Goal: Information Seeking & Learning: Learn about a topic

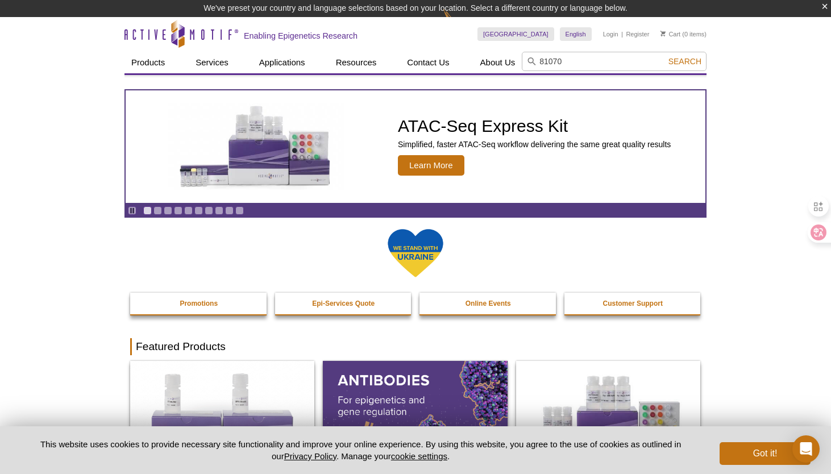
type input "81070"
click at [665, 56] on button "Search" at bounding box center [685, 61] width 40 height 10
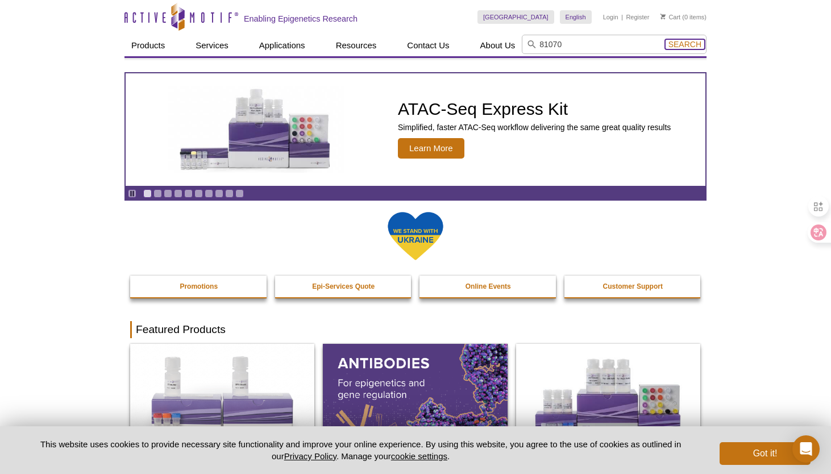
click at [677, 47] on span "Search" at bounding box center [684, 44] width 33 height 9
click at [688, 47] on span "Search" at bounding box center [684, 44] width 33 height 9
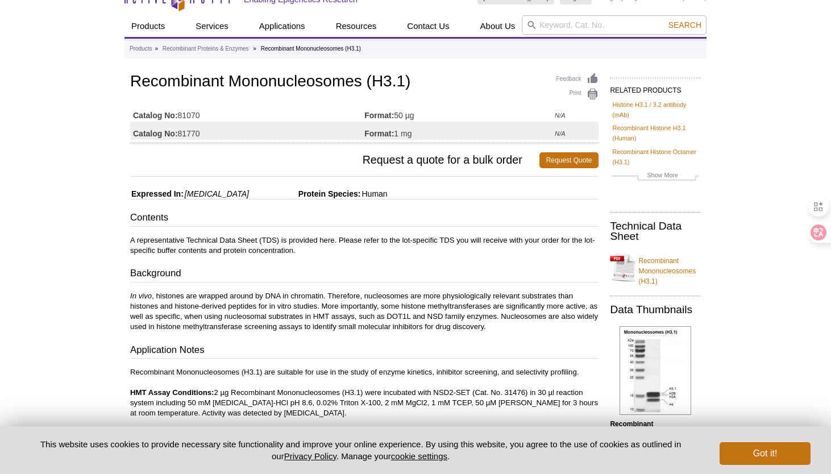
scroll to position [23, 0]
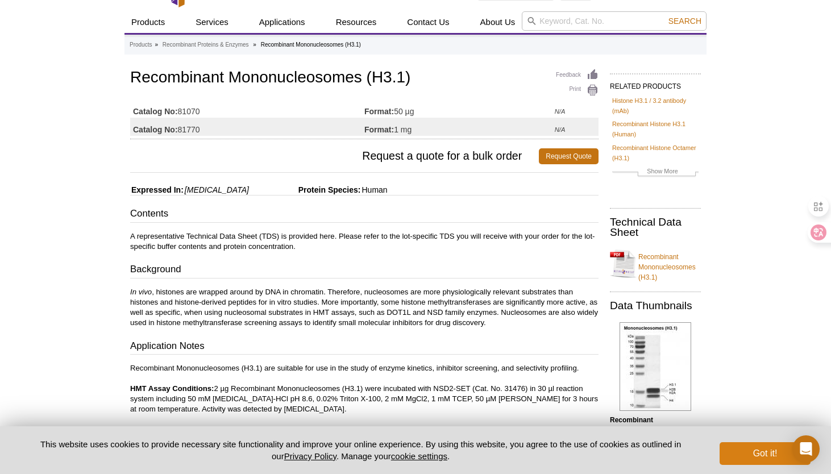
click at [762, 464] on button "Got it!" at bounding box center [764, 453] width 91 height 23
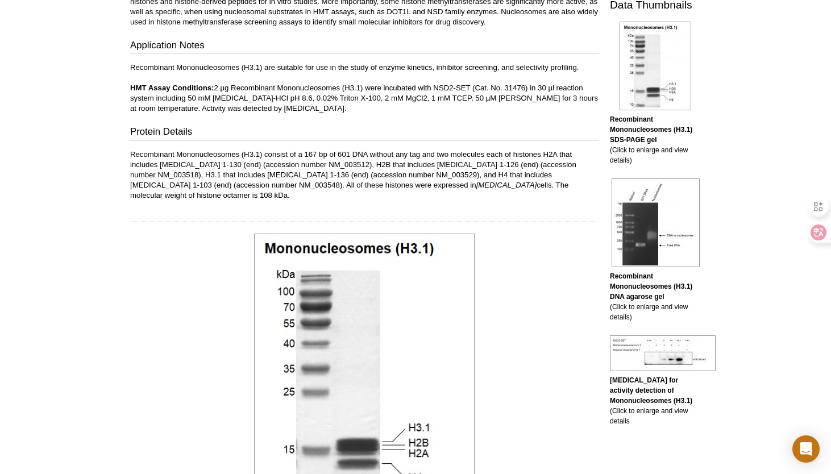
scroll to position [310, 0]
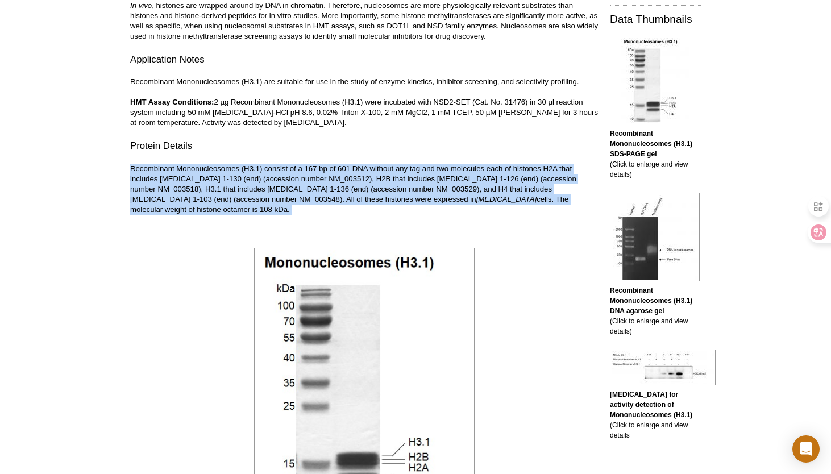
drag, startPoint x: 131, startPoint y: 169, endPoint x: 574, endPoint y: 209, distance: 444.9
click at [574, 209] on div "Feedback Print Recombinant Mononucleosomes (H3.1) Catalog No: 81070 Format: 50 …" at bounding box center [361, 454] width 474 height 1349
copy div "Recombinant Mononucleosomes (H3.1) consist of a 167 bp of 601 DNA without any t…"
click at [474, 144] on h3 "Protein Details" at bounding box center [364, 147] width 468 height 16
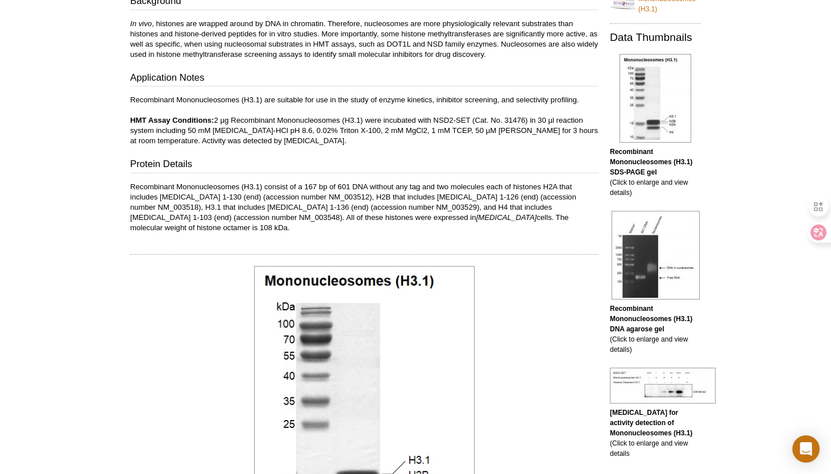
scroll to position [289, 0]
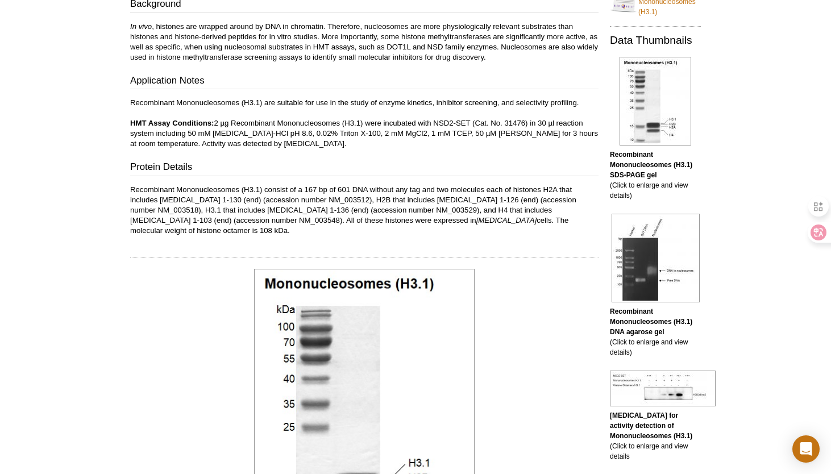
click at [219, 145] on p "Recombinant Mononucleosomes (H3.1) are suitable for use in the study of enzyme …" at bounding box center [364, 123] width 468 height 51
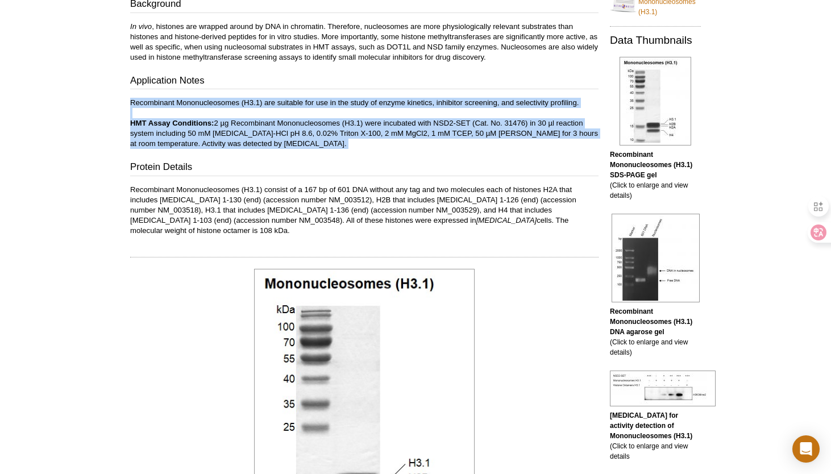
drag, startPoint x: 131, startPoint y: 104, endPoint x: 261, endPoint y: 149, distance: 138.3
click at [261, 149] on div "Contents A representative Technical Data Sheet (TDS) is provided here. Please r…" at bounding box center [364, 88] width 468 height 294
copy div "Recombinant Mononucleosomes (H3.1) are suitable for use in the study of enzyme …"
click at [348, 146] on p "Recombinant Mononucleosomes (H3.1) are suitable for use in the study of enzyme …" at bounding box center [364, 123] width 468 height 51
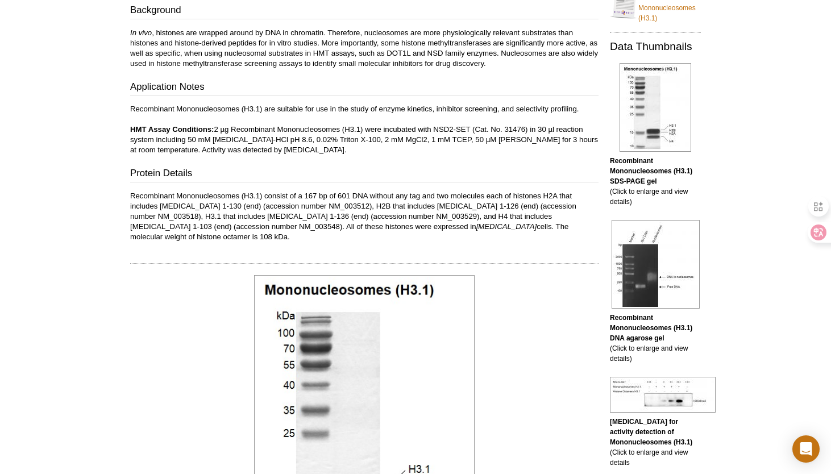
scroll to position [285, 0]
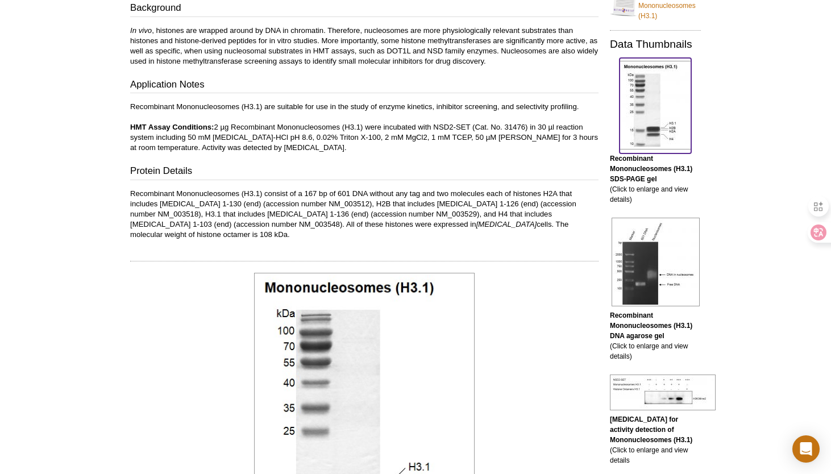
click at [645, 124] on img at bounding box center [655, 105] width 72 height 89
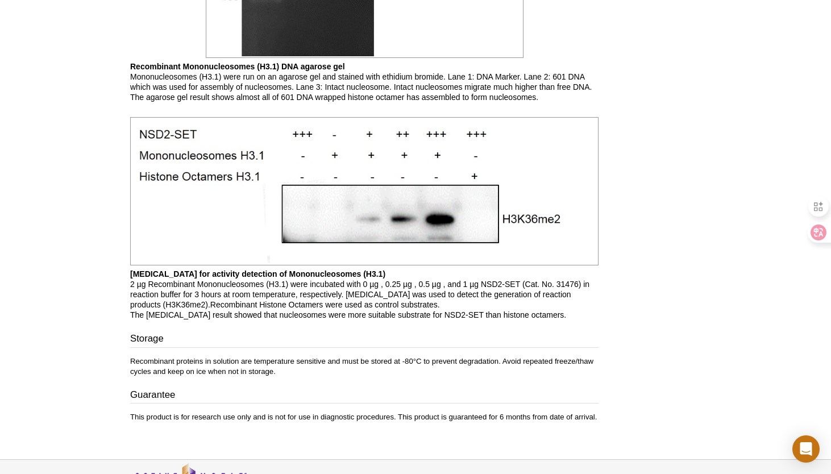
scroll to position [1153, 0]
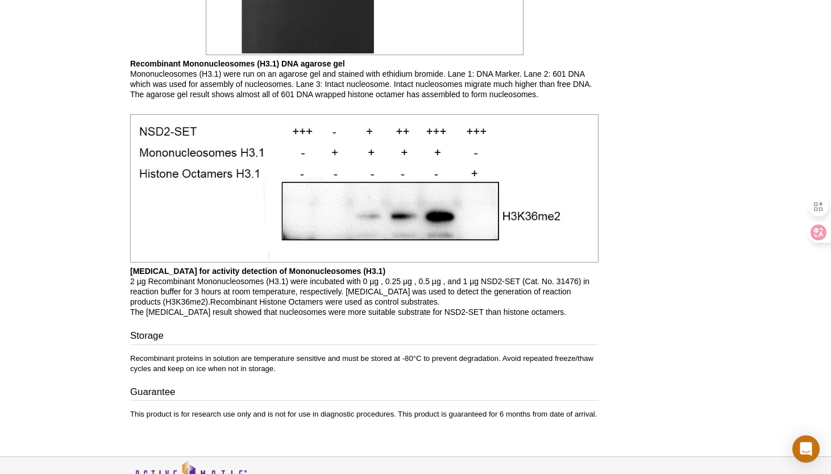
click at [268, 329] on h3 "Storage" at bounding box center [364, 337] width 468 height 16
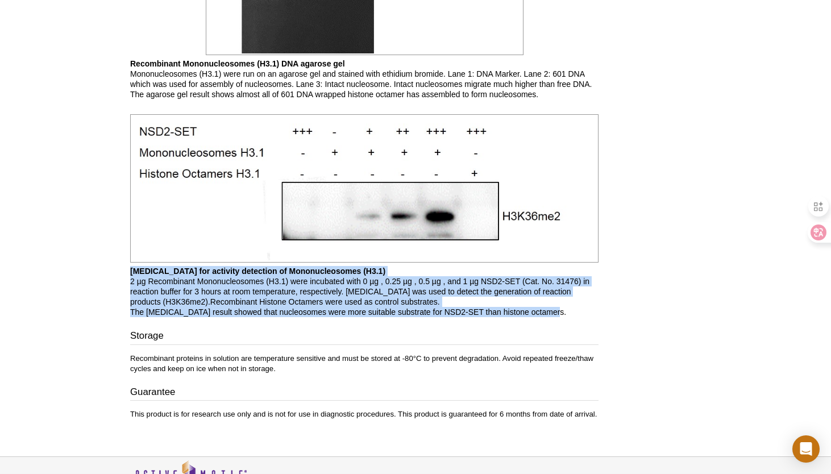
drag, startPoint x: 131, startPoint y: 260, endPoint x: 556, endPoint y: 301, distance: 426.8
click at [556, 301] on p "[MEDICAL_DATA] for activity detection of Mononucleosomes (H3.1) 2 µg Recombinan…" at bounding box center [364, 291] width 468 height 51
copy p "[MEDICAL_DATA] for activity detection of Mononucleosomes (H3.1) 2 µg Recombinan…"
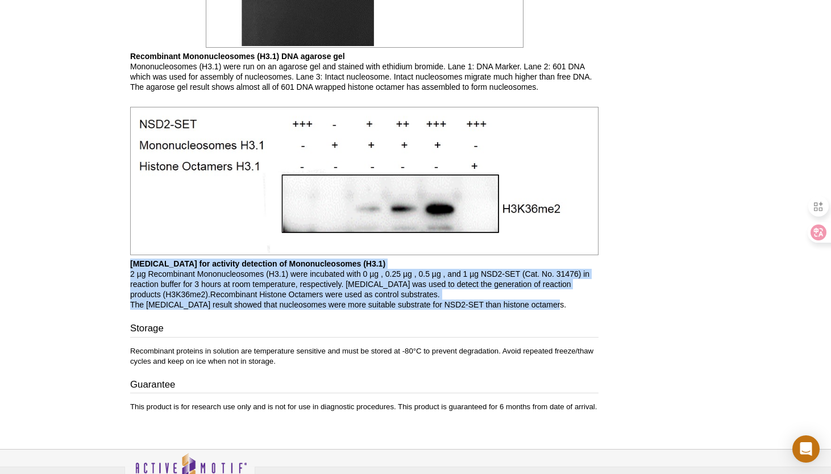
scroll to position [1162, 0]
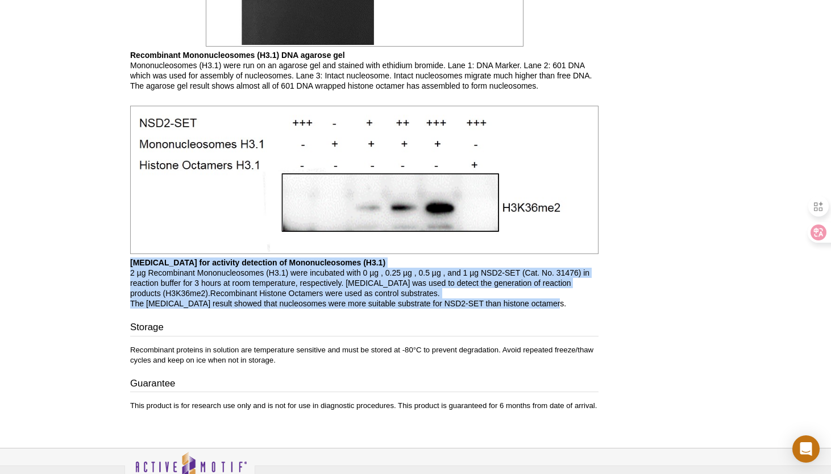
click at [569, 181] on img at bounding box center [364, 180] width 468 height 148
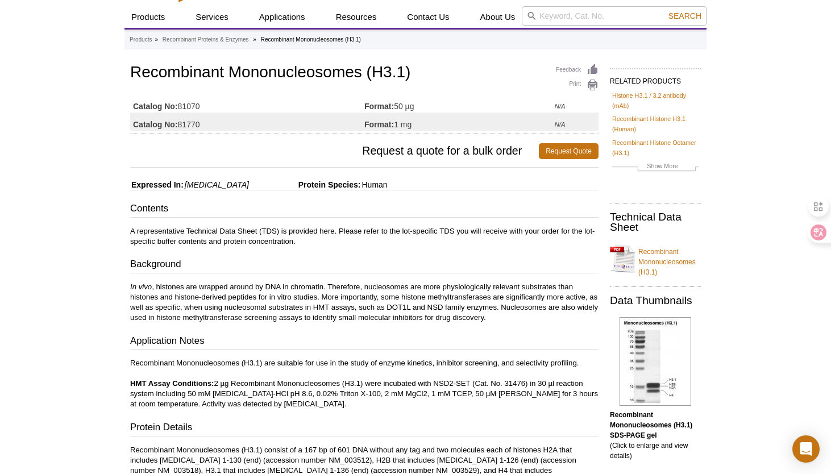
scroll to position [0, 0]
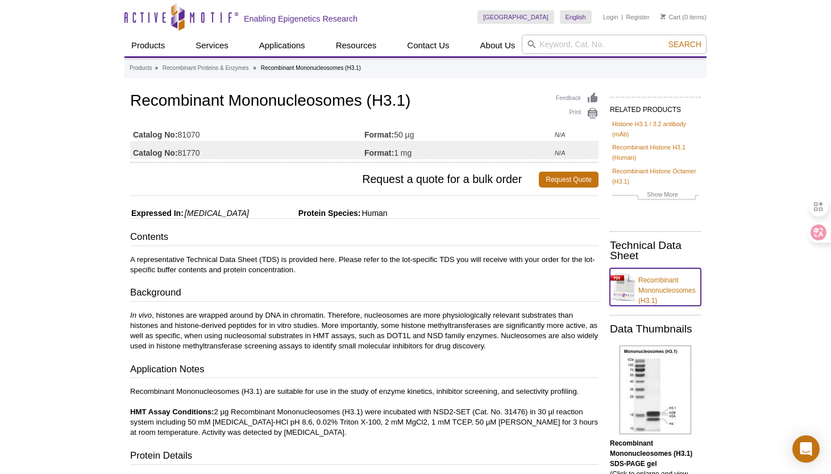
click at [648, 292] on link "Recombinant Mononucleosomes (H3.1)" at bounding box center [655, 286] width 91 height 37
